Goal: Information Seeking & Learning: Learn about a topic

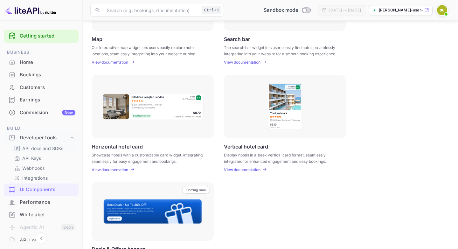
click at [48, 149] on p "API docs and SDKs" at bounding box center [42, 148] width 41 height 7
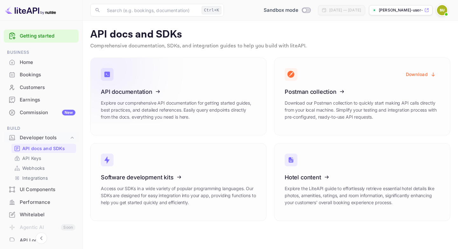
click at [140, 126] on link "API documentation Explore our comprehensive API documentation for getting start…" at bounding box center [178, 97] width 176 height 78
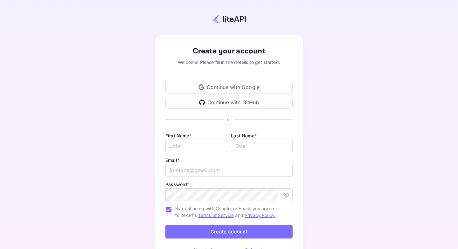
click at [237, 102] on div "Continue with GitHub" at bounding box center [229, 102] width 127 height 13
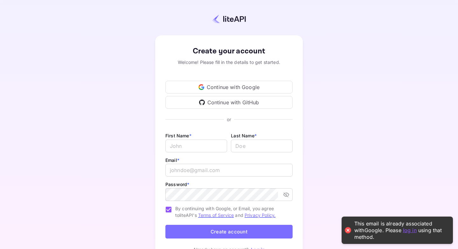
click at [392, 232] on div "This email is already associated with Google . Please log in using that method." at bounding box center [401, 231] width 92 height 20
click at [403, 230] on link "log in" at bounding box center [410, 230] width 14 height 6
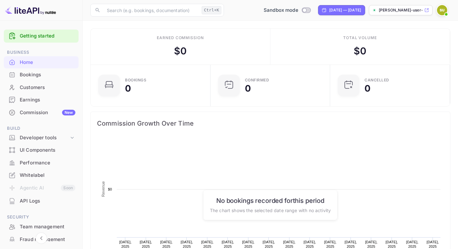
scroll to position [103, 116]
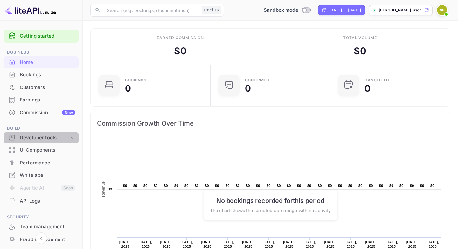
click at [43, 135] on div "Developer tools" at bounding box center [44, 137] width 49 height 7
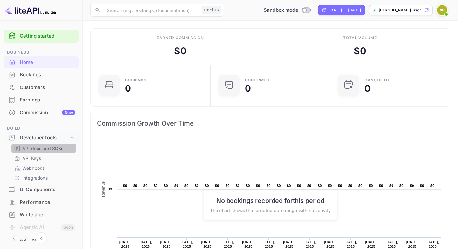
click at [46, 151] on p "API docs and SDKs" at bounding box center [42, 148] width 41 height 7
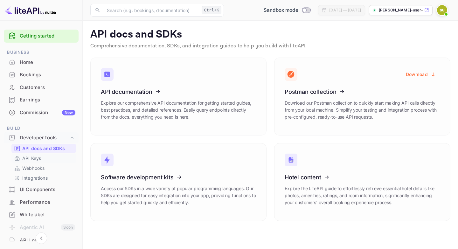
click at [51, 159] on link "API Keys" at bounding box center [44, 158] width 60 height 7
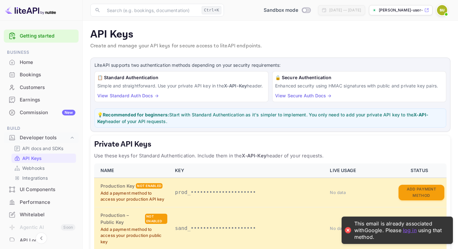
click at [403, 228] on link "log in" at bounding box center [410, 230] width 14 height 6
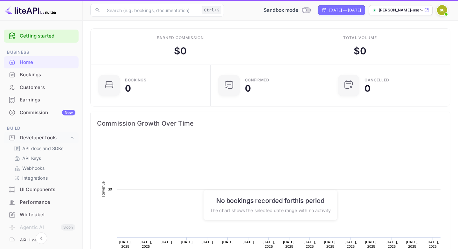
scroll to position [0, 0]
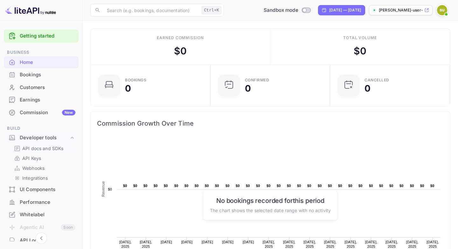
click at [46, 147] on p "API docs and SDKs" at bounding box center [42, 148] width 41 height 7
